Goal: Information Seeking & Learning: Learn about a topic

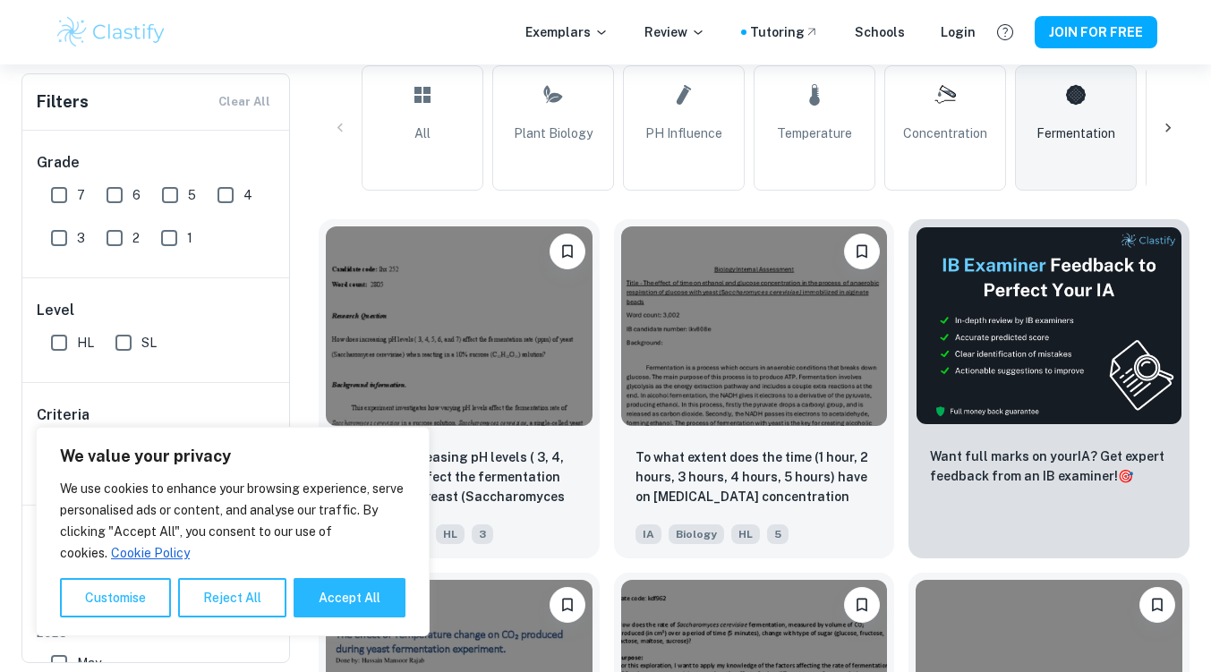
scroll to position [604, 0]
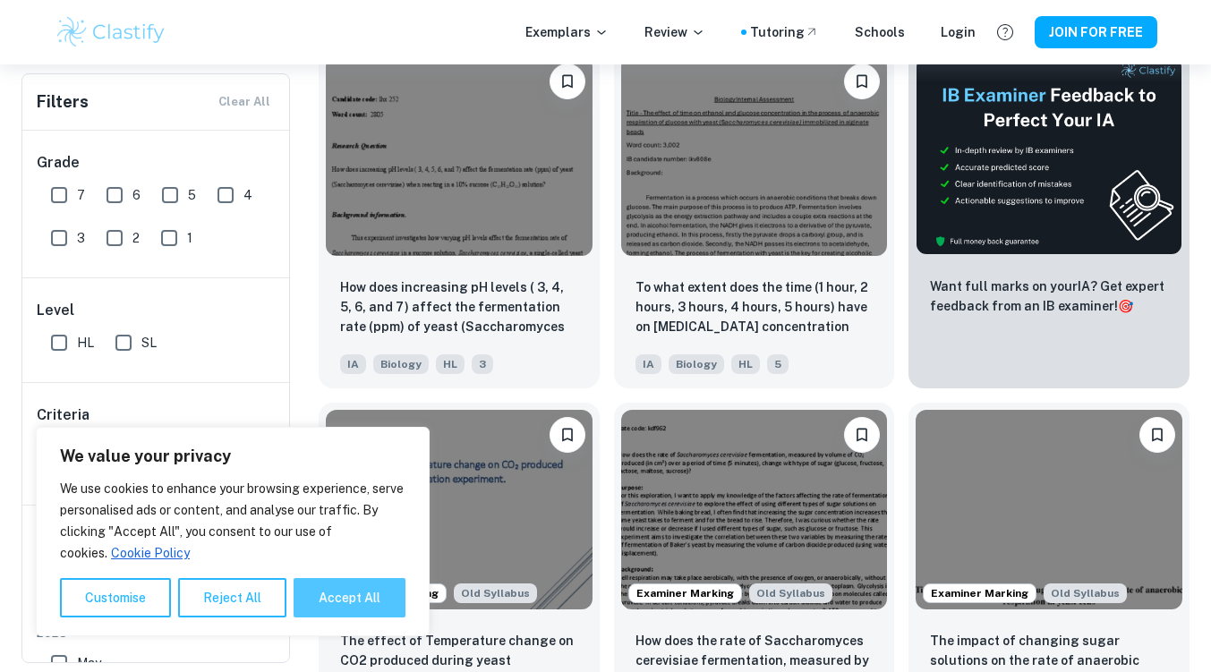
click at [355, 601] on button "Accept All" at bounding box center [350, 597] width 112 height 39
checkbox input "true"
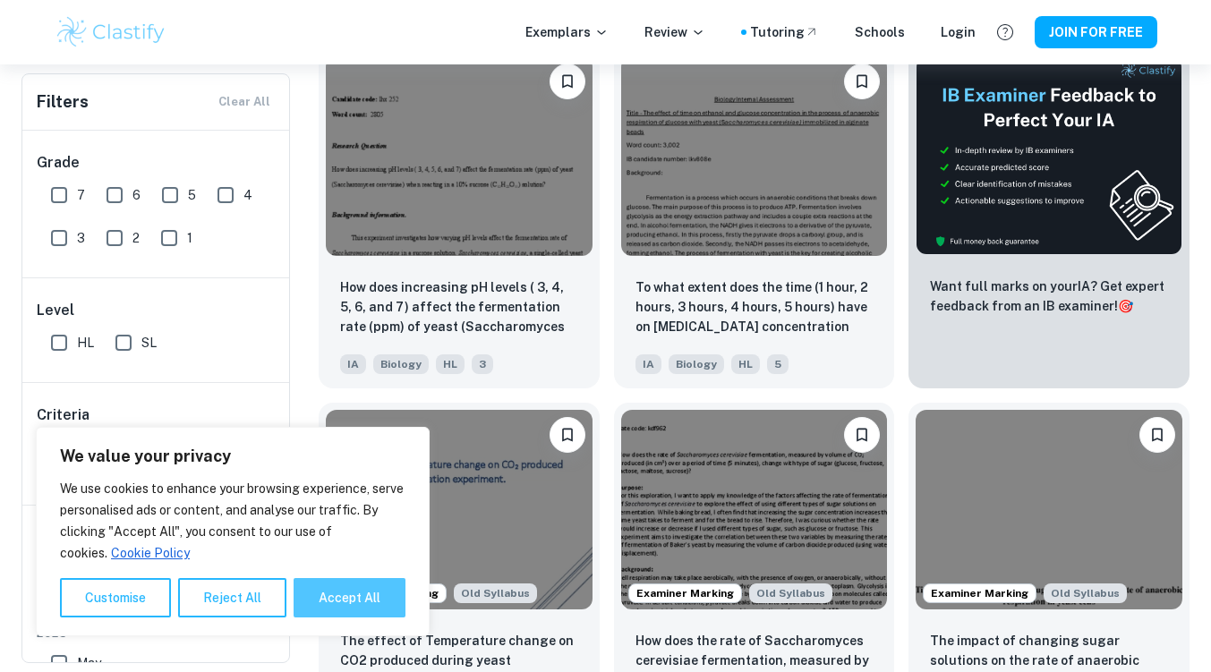
checkbox input "true"
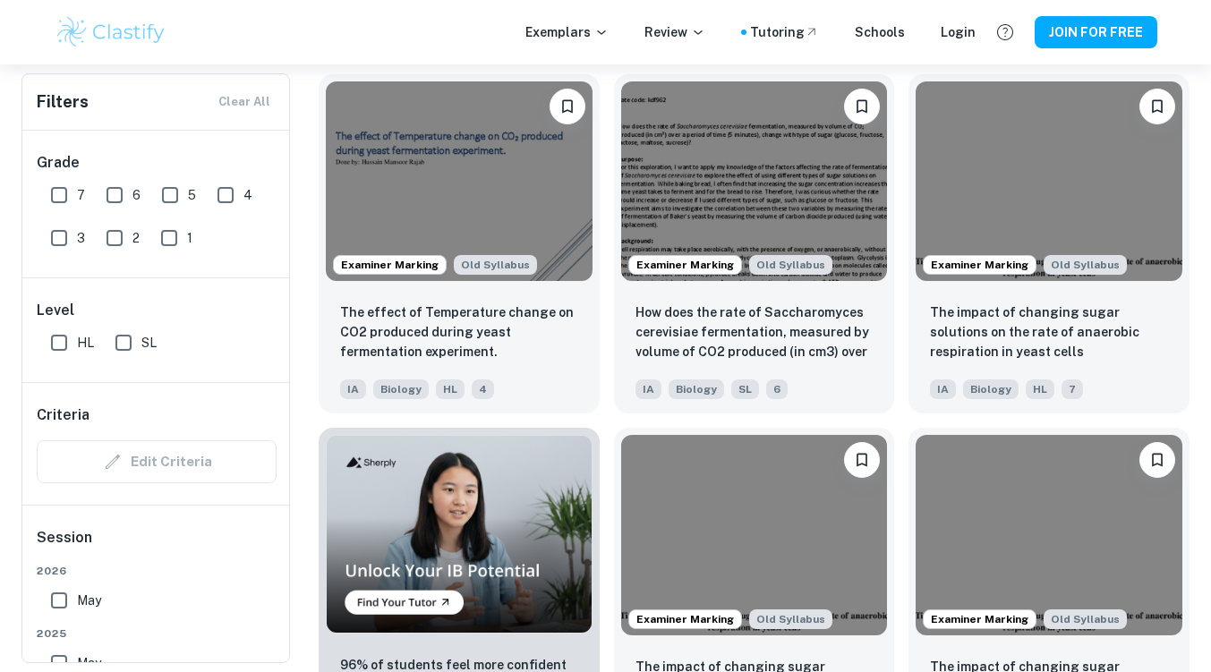
scroll to position [933, 0]
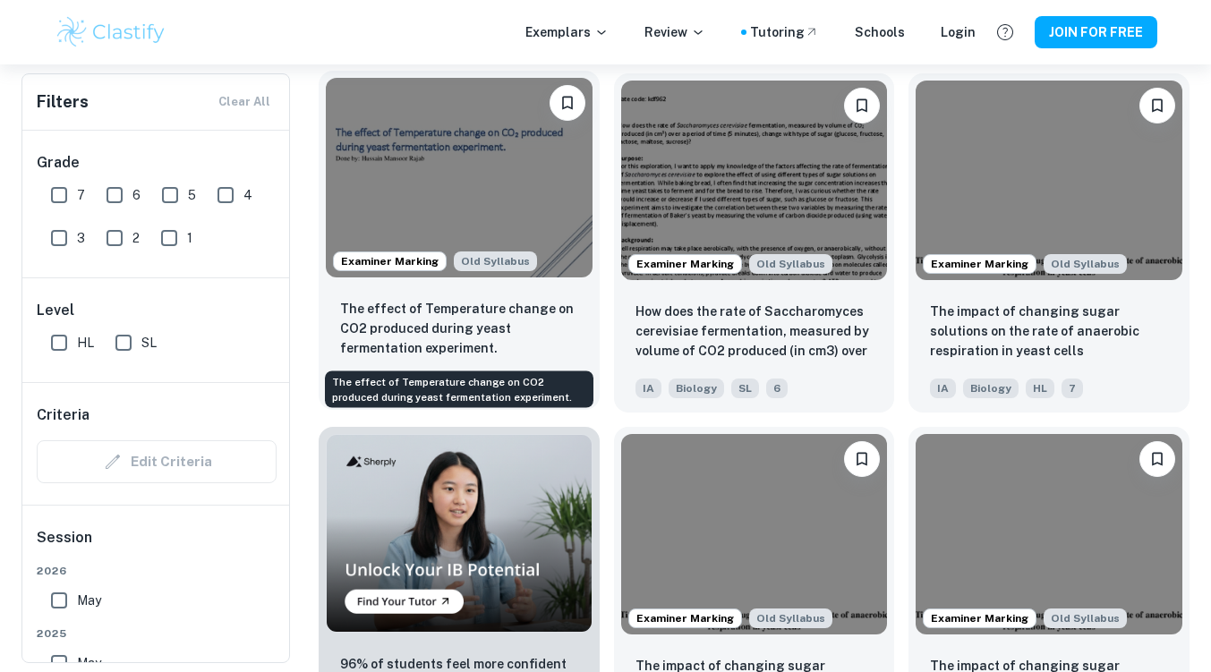
click at [463, 320] on p "The effect of Temperature change on CO2 produced during yeast fermentation expe…" at bounding box center [459, 328] width 238 height 59
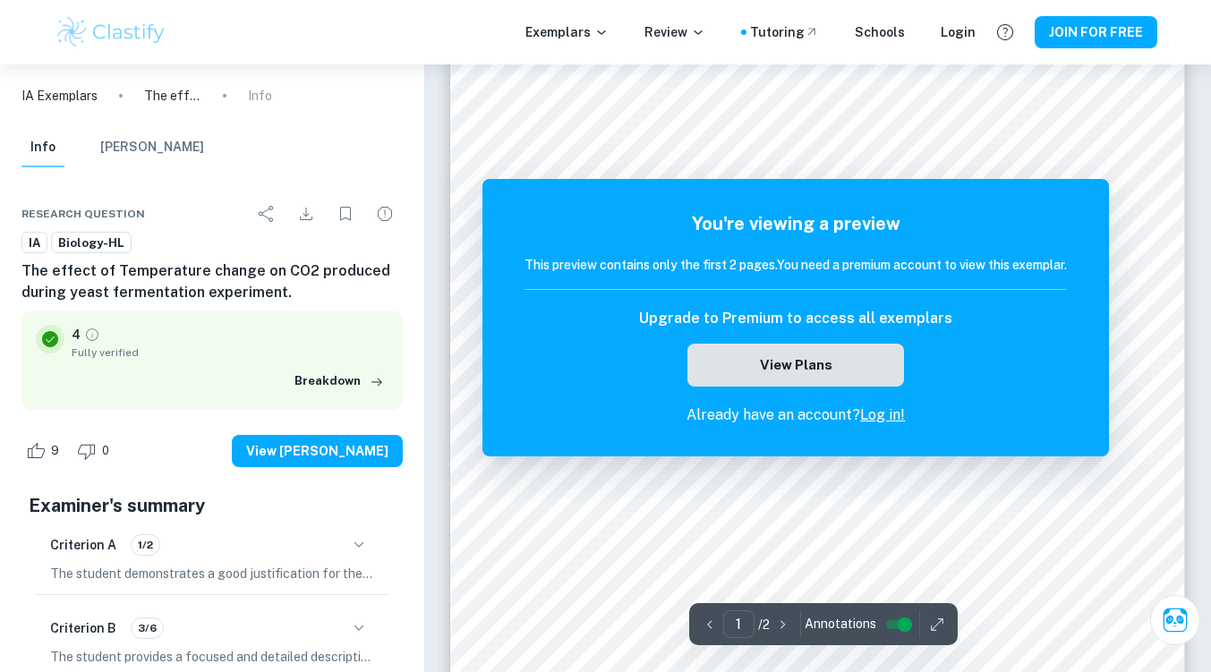
scroll to position [325, 0]
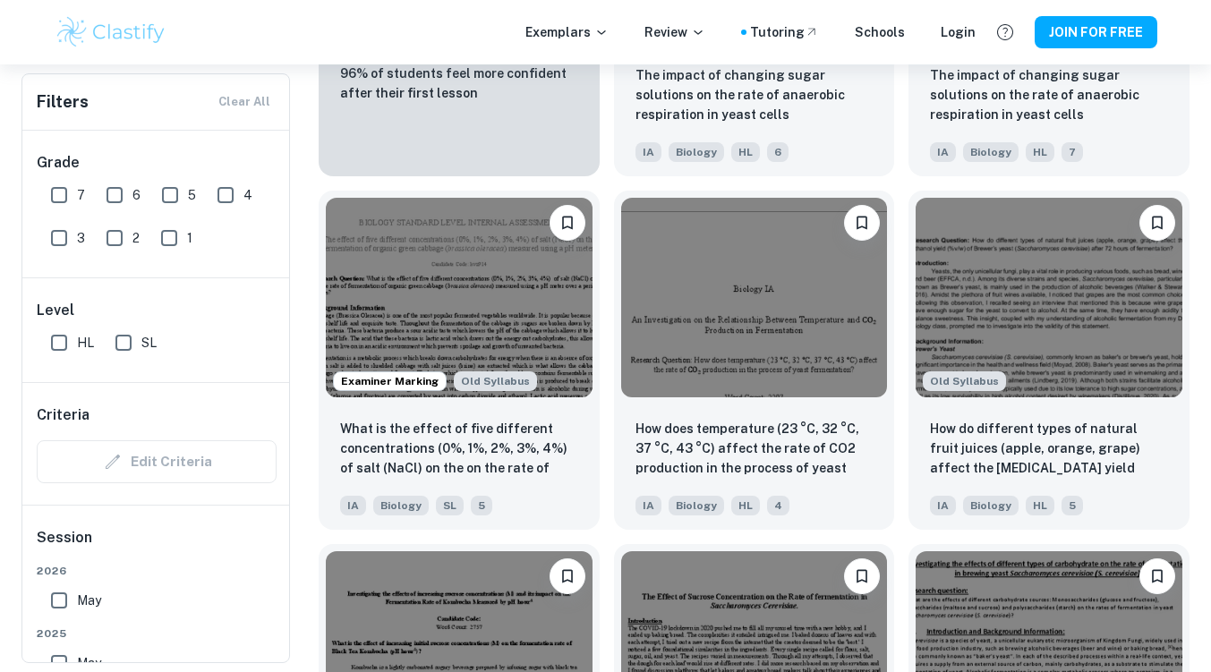
scroll to position [1525, 0]
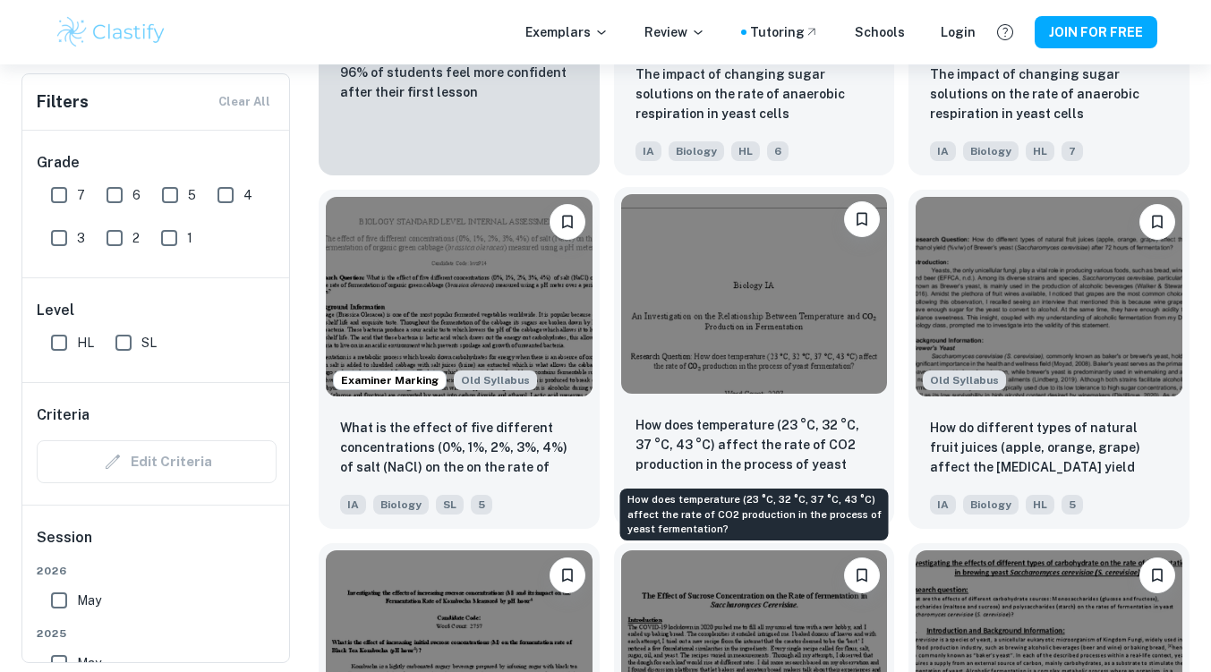
click at [782, 431] on p "How does temperature (23 °C, 32 °C, 37 °C, 43 °C) affect the rate of CO2 produc…" at bounding box center [754, 445] width 238 height 61
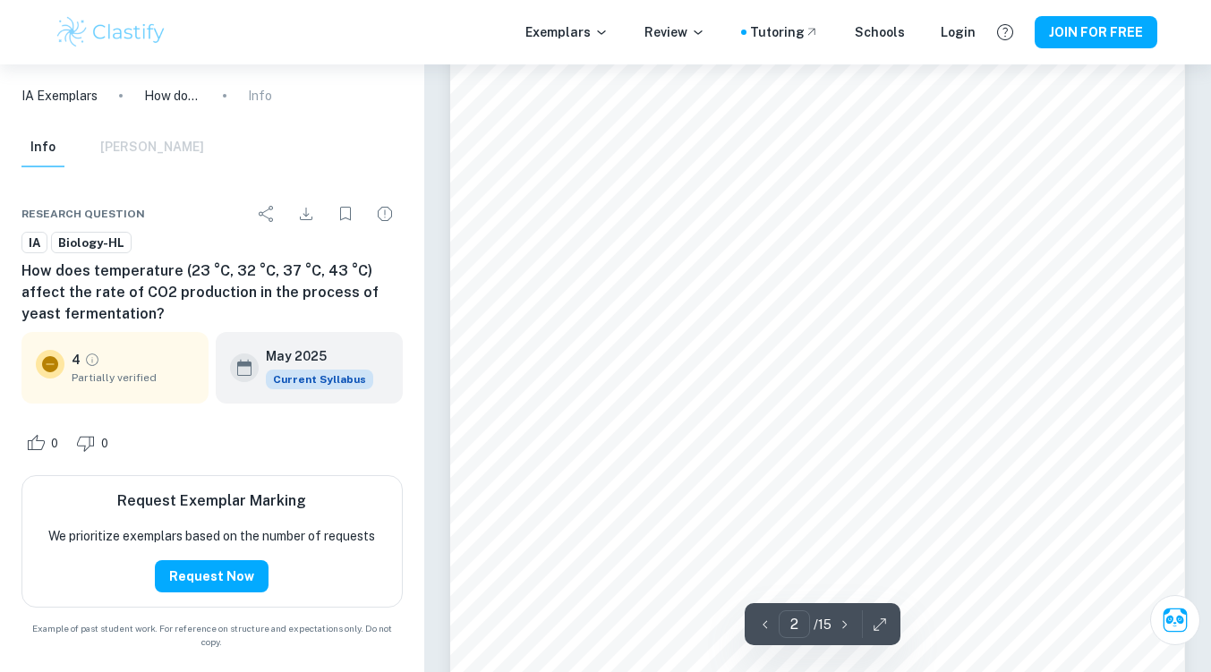
scroll to position [737, 0]
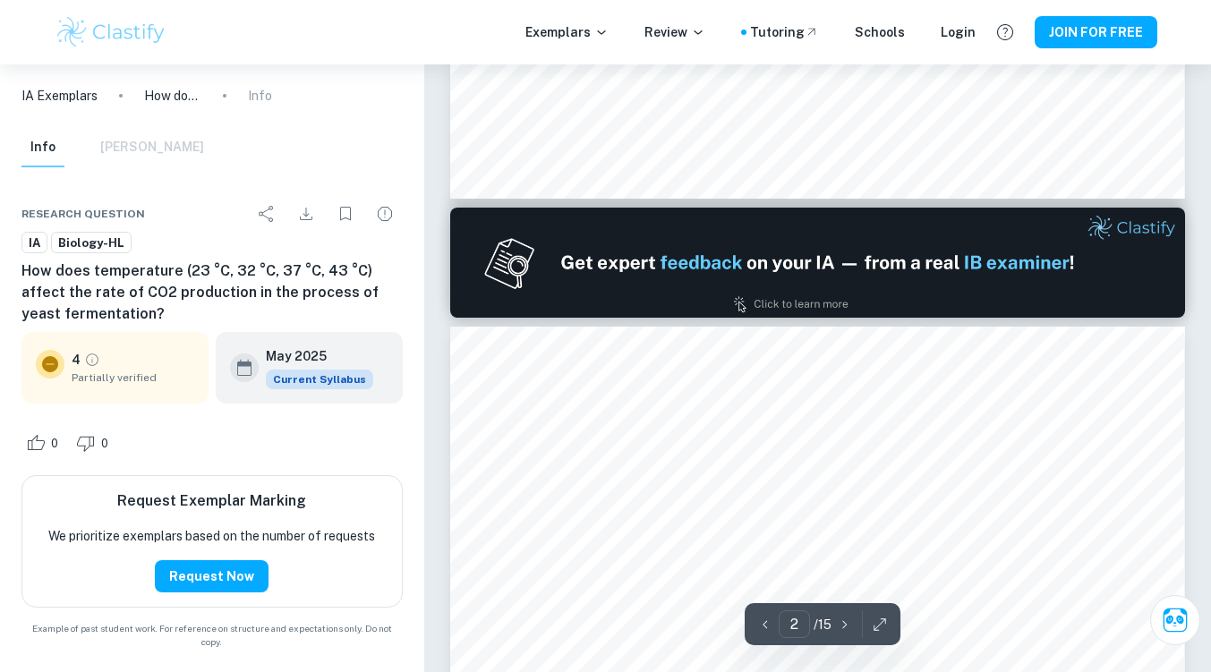
type input "1"
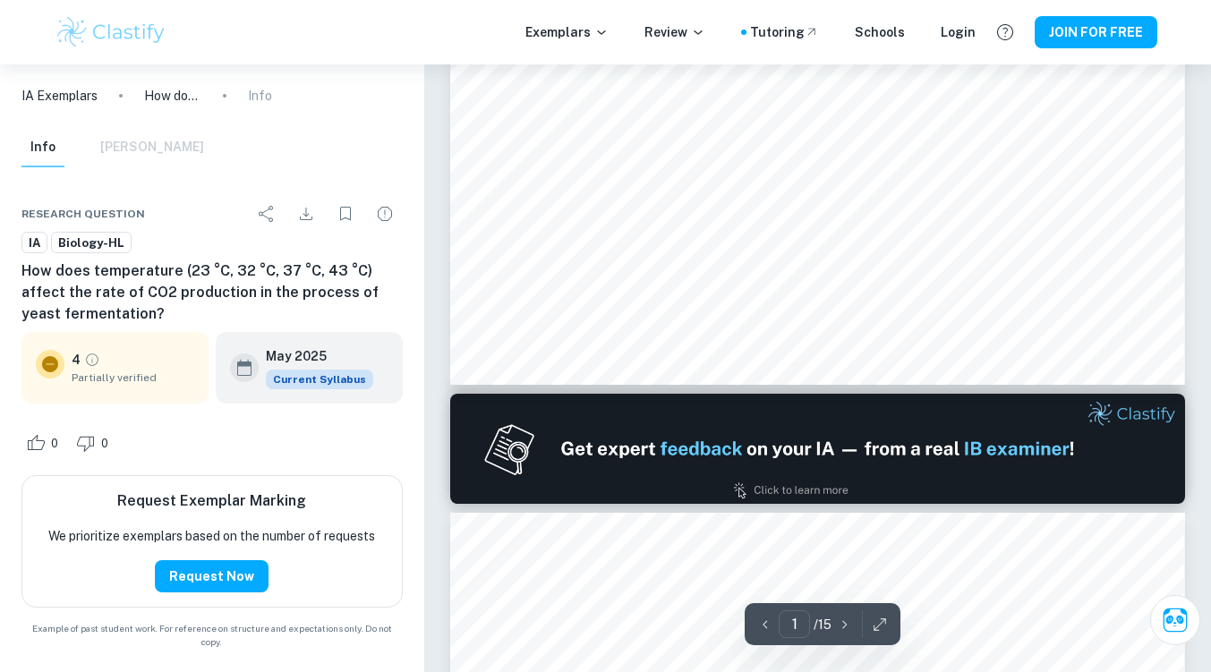
scroll to position [0, 0]
